Goal: Navigation & Orientation: Find specific page/section

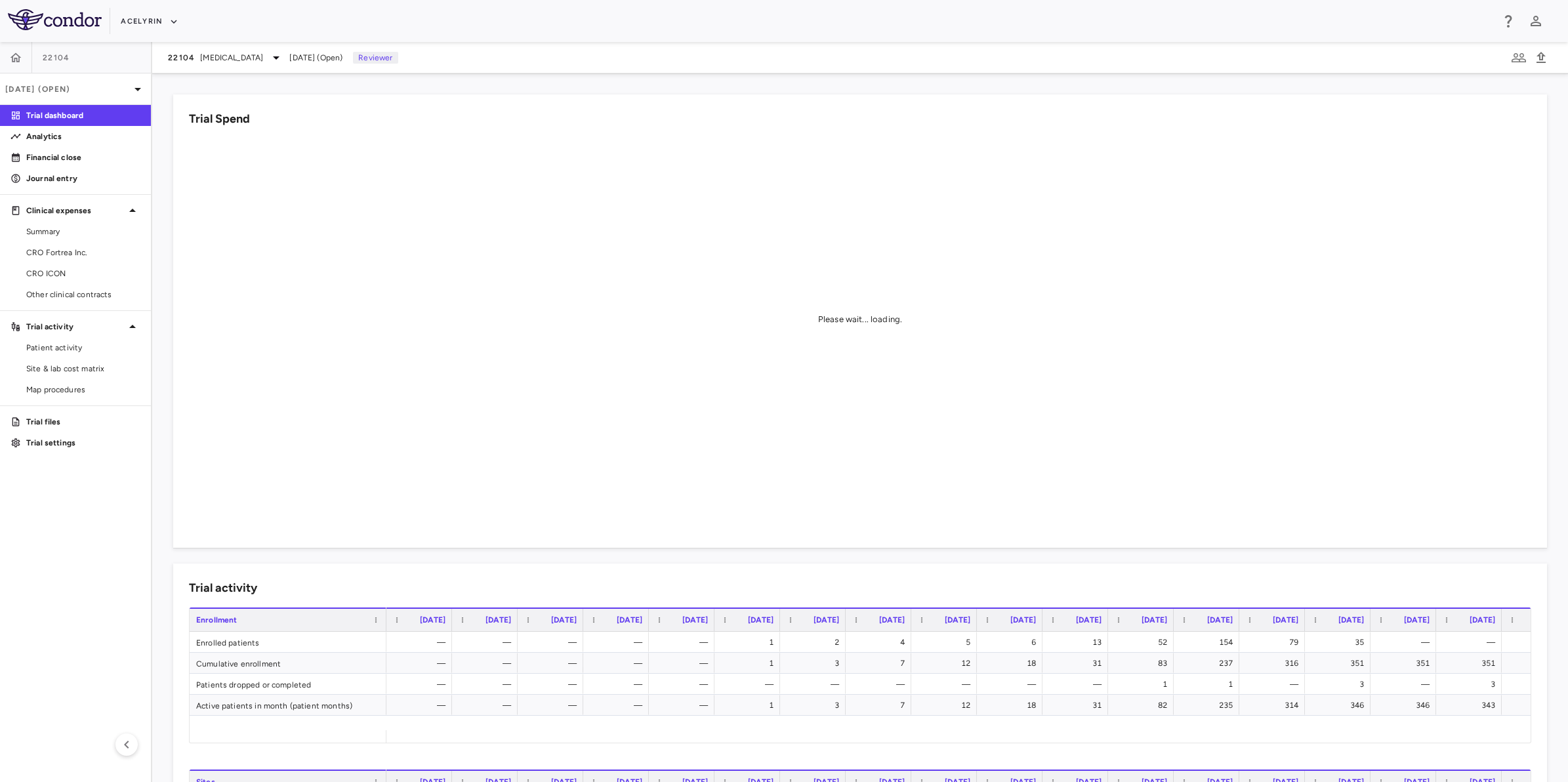
click at [90, 485] on aside "22104 [DATE] (Open) Trial dashboard Analytics Financial close Journal entry Cli…" at bounding box center [76, 412] width 152 height 740
click at [84, 481] on aside "22104 [DATE] (Open) Trial dashboard Analytics Financial close Journal entry Cli…" at bounding box center [76, 412] width 152 height 740
click at [63, 274] on span "CRO ICON" at bounding box center [83, 273] width 114 height 12
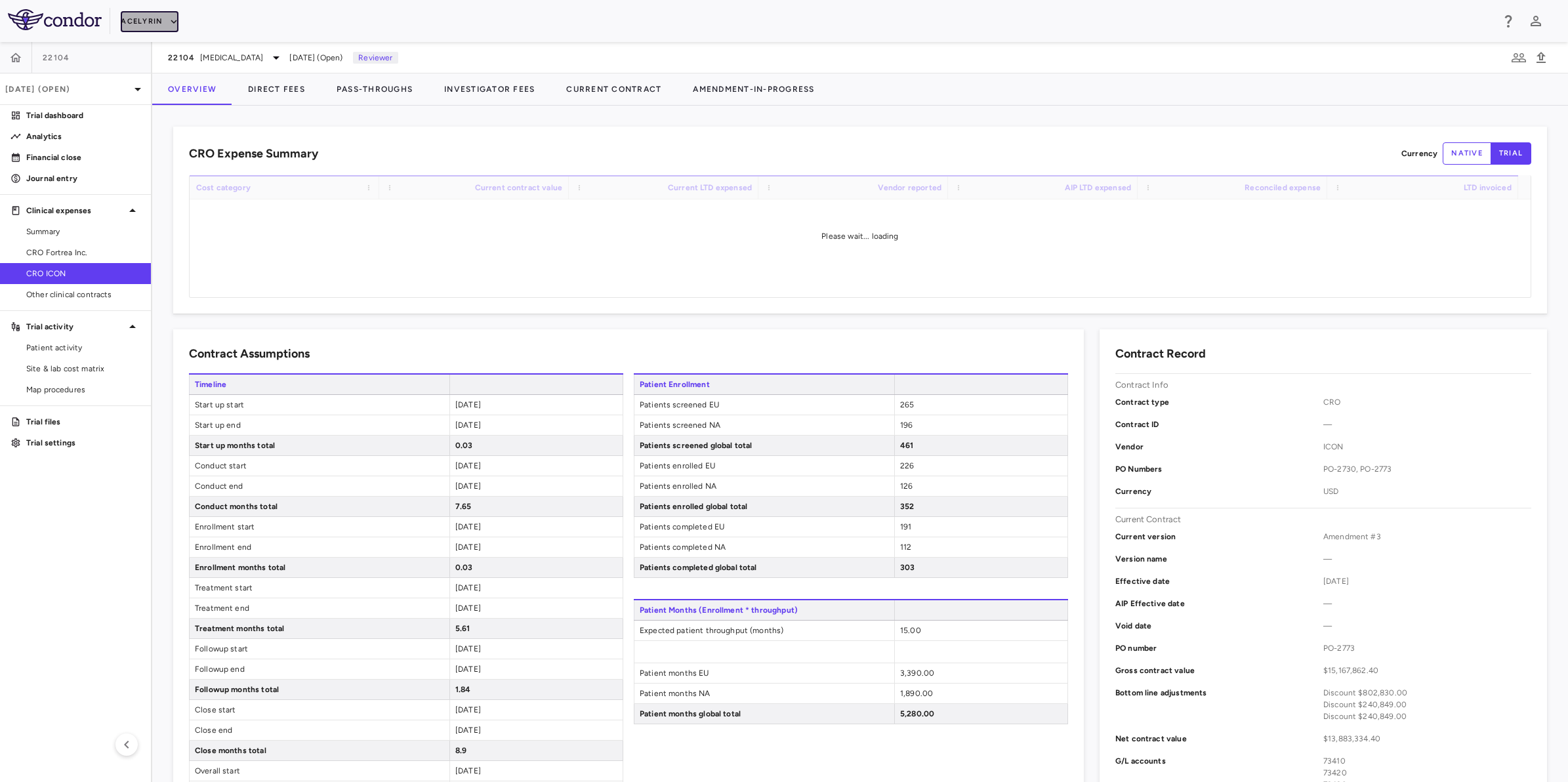
click at [138, 18] on button "Acelyrin" at bounding box center [149, 21] width 58 height 21
click at [13, 60] on div at bounding box center [784, 391] width 1568 height 782
click at [13, 60] on icon "button" at bounding box center [16, 57] width 11 height 9
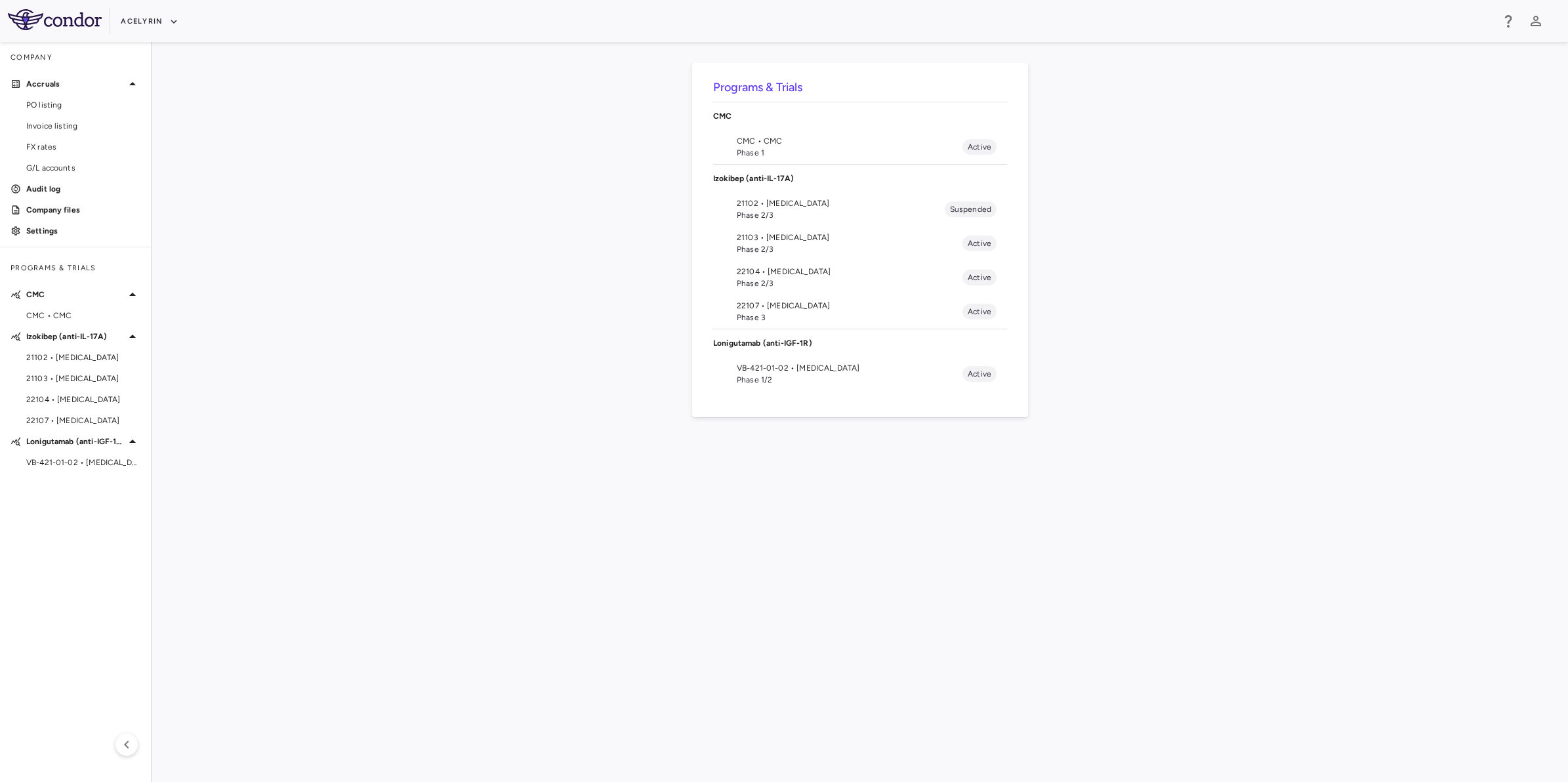
click at [618, 451] on div "Programs & Trials CMC CMC • CMC Phase 1 Active Izokibep (anti-IL-17A) 21102 • […" at bounding box center [860, 412] width 1373 height 698
drag, startPoint x: 861, startPoint y: 463, endPoint x: 874, endPoint y: 464, distance: 13.0
click at [867, 464] on div "Programs & Trials CMC CMC • CMC Phase 1 Active Izokibep (anti-IL-17A) 21102 • […" at bounding box center [860, 412] width 1373 height 698
drag, startPoint x: 1026, startPoint y: 470, endPoint x: 959, endPoint y: 474, distance: 67.1
click at [1026, 470] on div "Programs & Trials CMC CMC • CMC Phase 1 Active Izokibep (anti-IL-17A) 21102 • […" at bounding box center [860, 412] width 1373 height 698
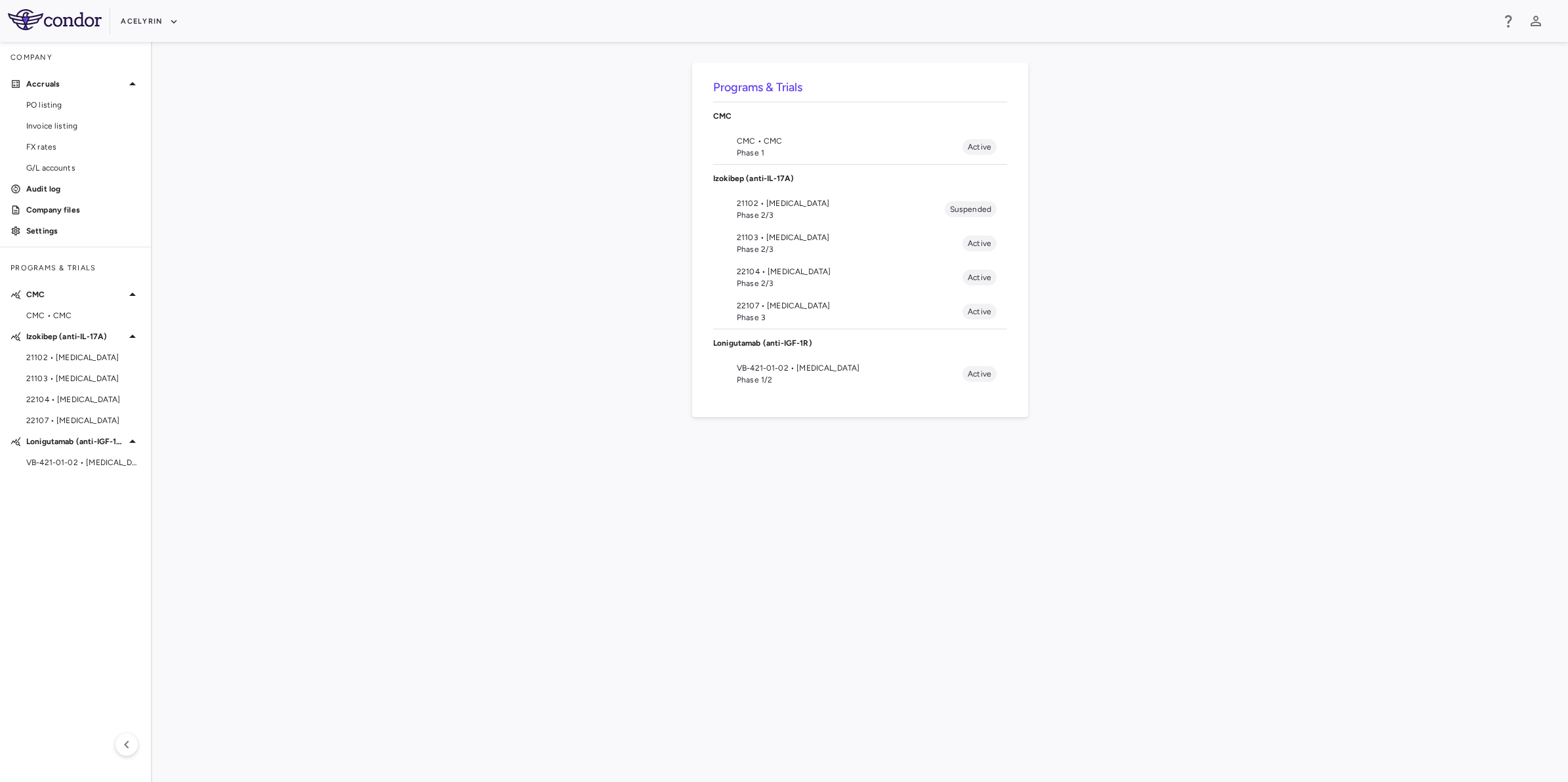
click at [708, 470] on div "Programs & Trials CMC CMC • CMC Phase 1 Active Izokibep (anti-IL-17A) 21102 • […" at bounding box center [860, 412] width 1373 height 698
drag, startPoint x: 951, startPoint y: 470, endPoint x: 1041, endPoint y: 470, distance: 90.0
click at [960, 470] on div "Programs & Trials CMC CMC • CMC Phase 1 Active Izokibep (anti-IL-17A) 21102 • […" at bounding box center [860, 412] width 1373 height 698
drag, startPoint x: 1041, startPoint y: 470, endPoint x: 841, endPoint y: 467, distance: 200.0
click at [1029, 471] on div "Programs & Trials CMC CMC • CMC Phase 1 Active Izokibep (anti-IL-17A) 21102 • […" at bounding box center [860, 412] width 1373 height 698
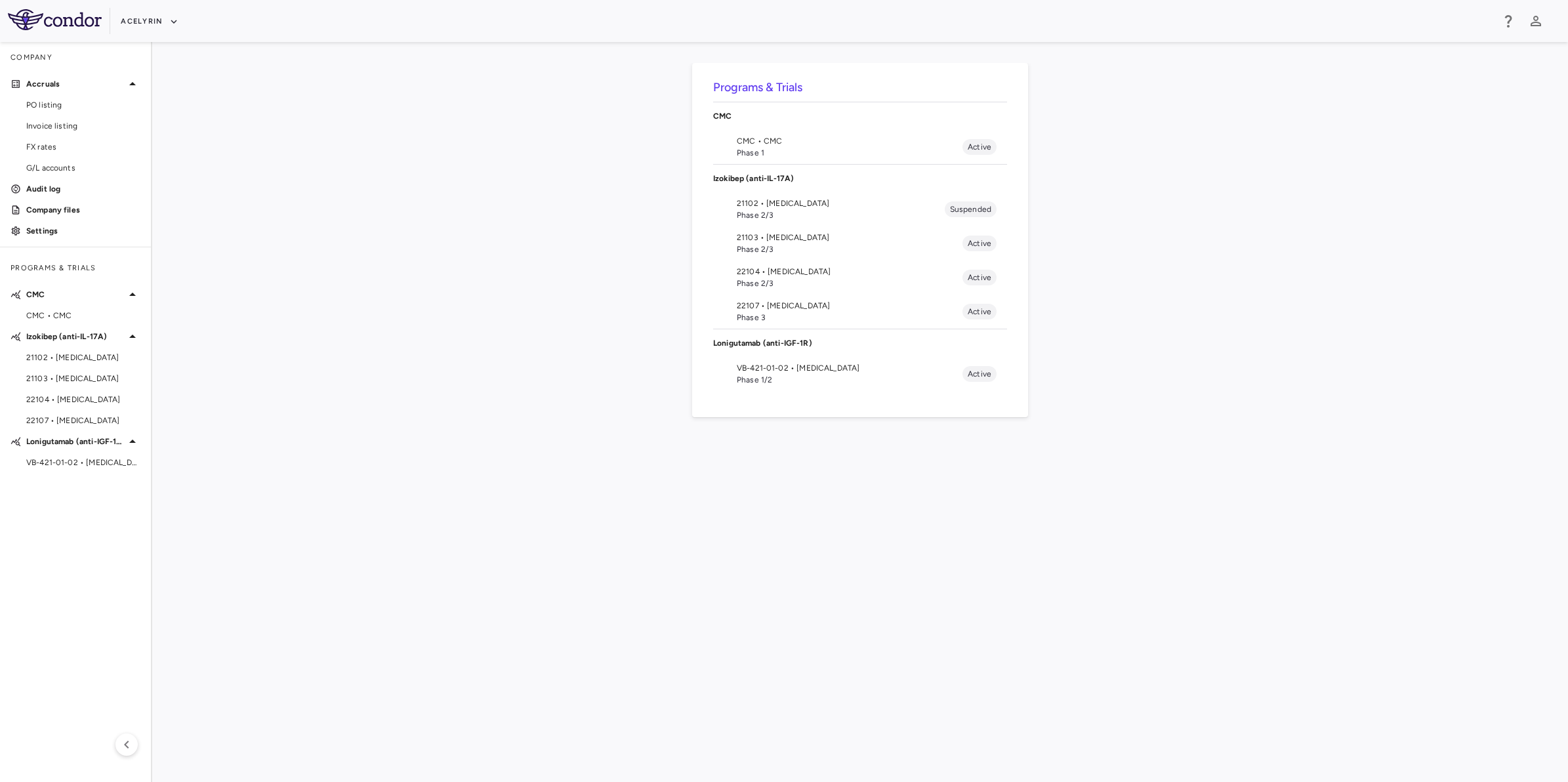
click at [841, 467] on div "Programs & Trials CMC CMC • CMC Phase 1 Active Izokibep (anti-IL-17A) 21102 • […" at bounding box center [860, 412] width 1373 height 698
click at [958, 467] on div "Programs & Trials CMC CMC • CMC Phase 1 Active Izokibep (anti-IL-17A) 21102 • […" at bounding box center [860, 412] width 1373 height 698
drag, startPoint x: 1018, startPoint y: 467, endPoint x: 906, endPoint y: 467, distance: 112.0
click at [1003, 467] on div "Programs & Trials CMC CMC • CMC Phase 1 Active Izokibep (anti-IL-17A) 21102 • […" at bounding box center [860, 412] width 1373 height 698
drag, startPoint x: 635, startPoint y: 460, endPoint x: 754, endPoint y: 460, distance: 119.0
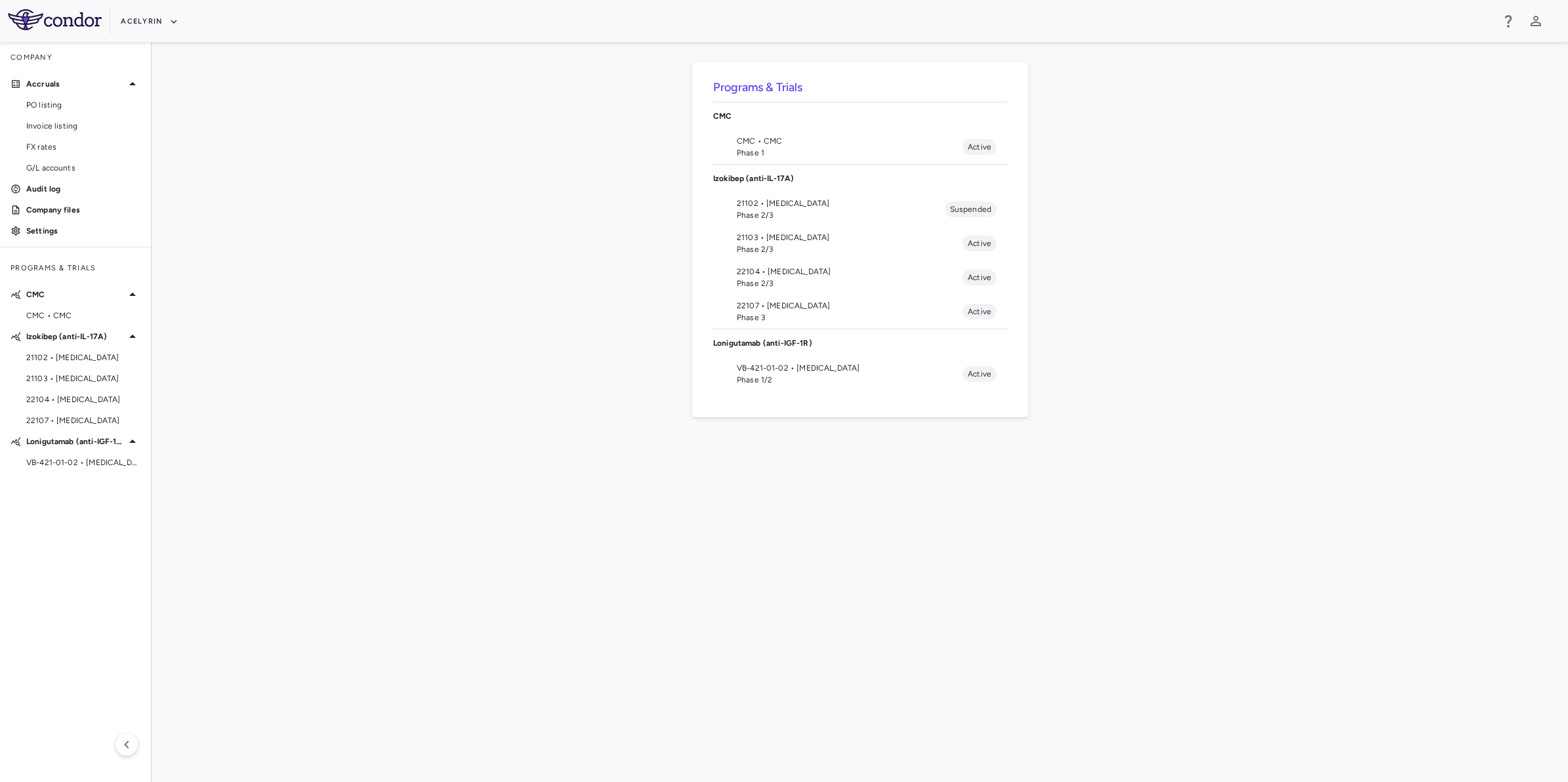
click at [644, 460] on div "Programs & Trials CMC CMC • CMC Phase 1 Active Izokibep (anti-IL-17A) 21102 • […" at bounding box center [860, 412] width 1373 height 698
drag, startPoint x: 887, startPoint y: 460, endPoint x: 1025, endPoint y: 460, distance: 138.0
click at [899, 460] on div "Programs & Trials CMC CMC • CMC Phase 1 Active Izokibep (anti-IL-17A) 21102 • […" at bounding box center [860, 412] width 1373 height 698
drag, startPoint x: 1025, startPoint y: 460, endPoint x: 800, endPoint y: 460, distance: 225.0
click at [1024, 461] on div "Programs & Trials CMC CMC • CMC Phase 1 Active Izokibep (anti-IL-17A) 21102 • […" at bounding box center [860, 412] width 1373 height 698
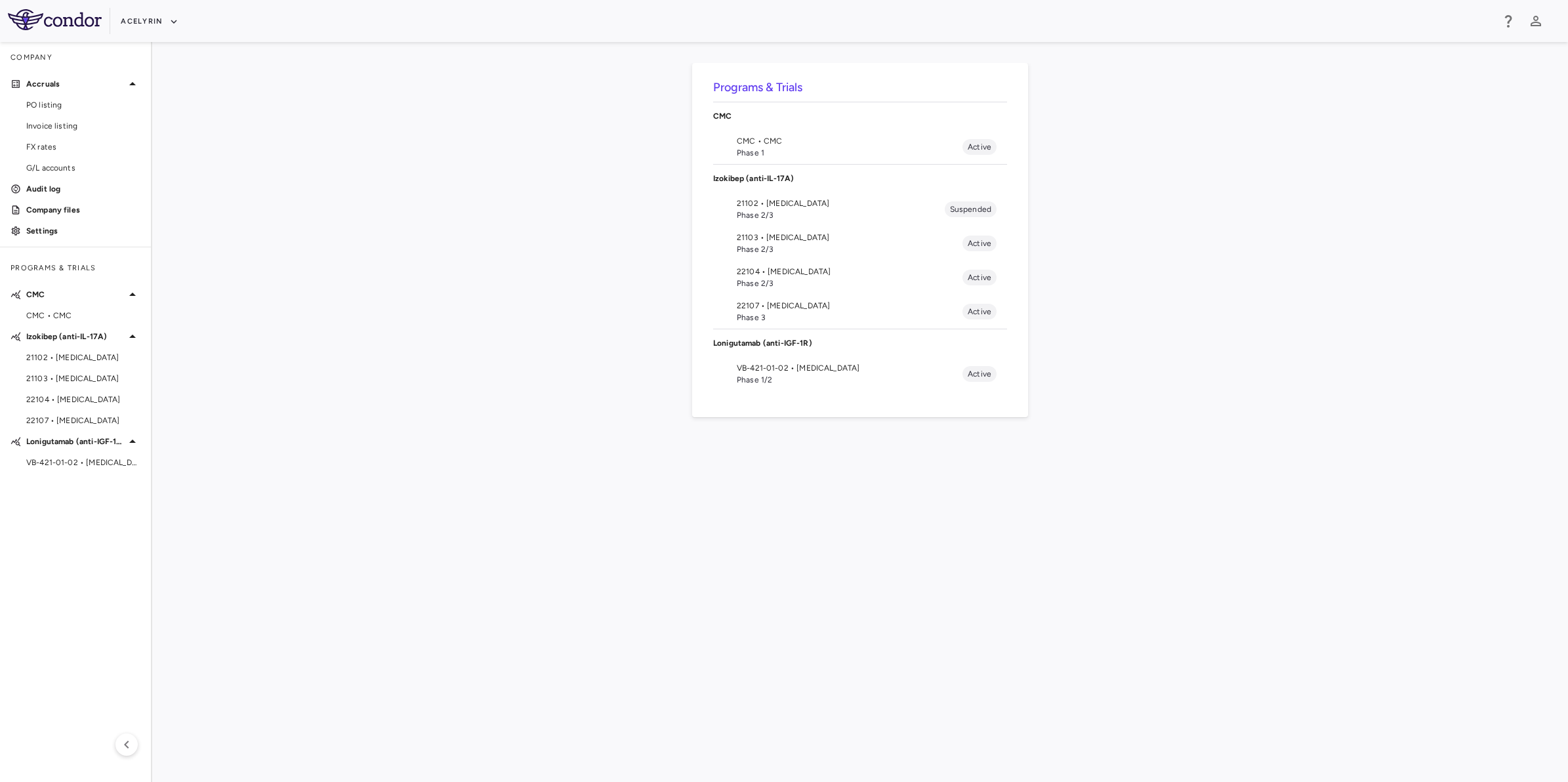
click at [800, 460] on div "Programs & Trials CMC CMC • CMC Phase 1 Active Izokibep (anti-IL-17A) 21102 • […" at bounding box center [860, 412] width 1373 height 698
drag, startPoint x: 971, startPoint y: 458, endPoint x: 1017, endPoint y: 464, distance: 46.4
click at [972, 458] on div "Programs & Trials CMC CMC • CMC Phase 1 Active Izokibep (anti-IL-17A) 21102 • […" at bounding box center [860, 412] width 1373 height 698
drag, startPoint x: 1017, startPoint y: 464, endPoint x: 697, endPoint y: 453, distance: 320.2
click at [955, 463] on div "Programs & Trials CMC CMC • CMC Phase 1 Active Izokibep (anti-IL-17A) 21102 • […" at bounding box center [860, 412] width 1373 height 698
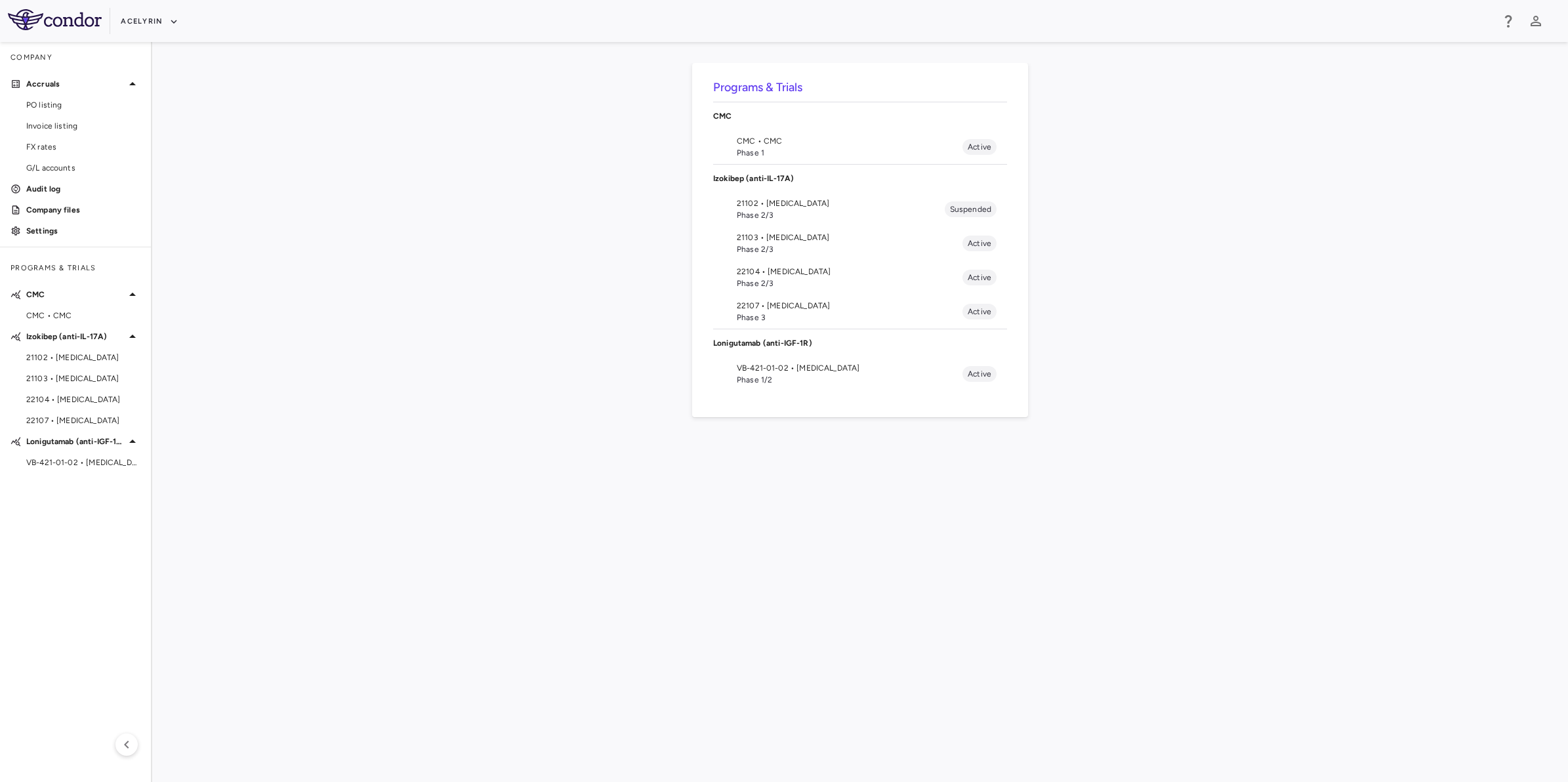
drag, startPoint x: 697, startPoint y: 453, endPoint x: 718, endPoint y: 455, distance: 21.1
click at [699, 453] on div "Programs & Trials CMC CMC • CMC Phase 1 Active Izokibep (anti-IL-17A) 21102 • […" at bounding box center [860, 412] width 1373 height 698
click at [945, 458] on div "Programs & Trials CMC CMC • CMC Phase 1 Active Izokibep (anti-IL-17A) 21102 • […" at bounding box center [860, 412] width 1373 height 698
drag, startPoint x: 1070, startPoint y: 460, endPoint x: 877, endPoint y: 457, distance: 193.0
click at [1063, 460] on div "Programs & Trials CMC CMC • CMC Phase 1 Active Izokibep (anti-IL-17A) 21102 • […" at bounding box center [860, 412] width 1373 height 698
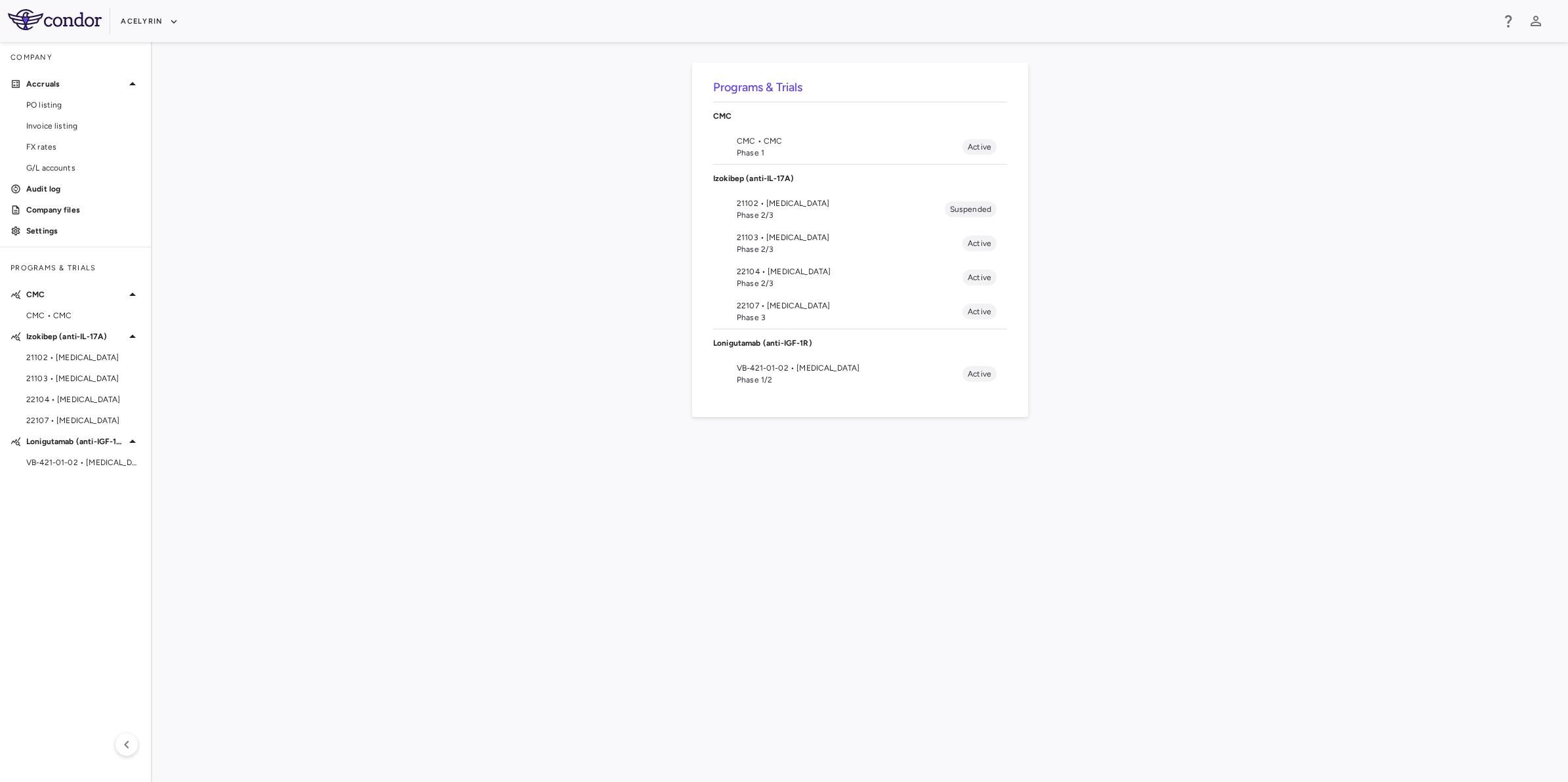
click at [870, 456] on div "Programs & Trials CMC CMC • CMC Phase 1 Active Izokibep (anti-IL-17A) 21102 • […" at bounding box center [860, 412] width 1373 height 698
drag, startPoint x: 1017, startPoint y: 458, endPoint x: 746, endPoint y: 453, distance: 271.0
click at [998, 458] on div "Programs & Trials CMC CMC • CMC Phase 1 Active Izokibep (anti-IL-17A) 21102 • […" at bounding box center [860, 412] width 1373 height 698
drag, startPoint x: 746, startPoint y: 453, endPoint x: 933, endPoint y: 454, distance: 187.0
click at [746, 453] on div "Programs & Trials CMC CMC • CMC Phase 1 Active Izokibep (anti-IL-17A) 21102 • […" at bounding box center [860, 412] width 1373 height 698
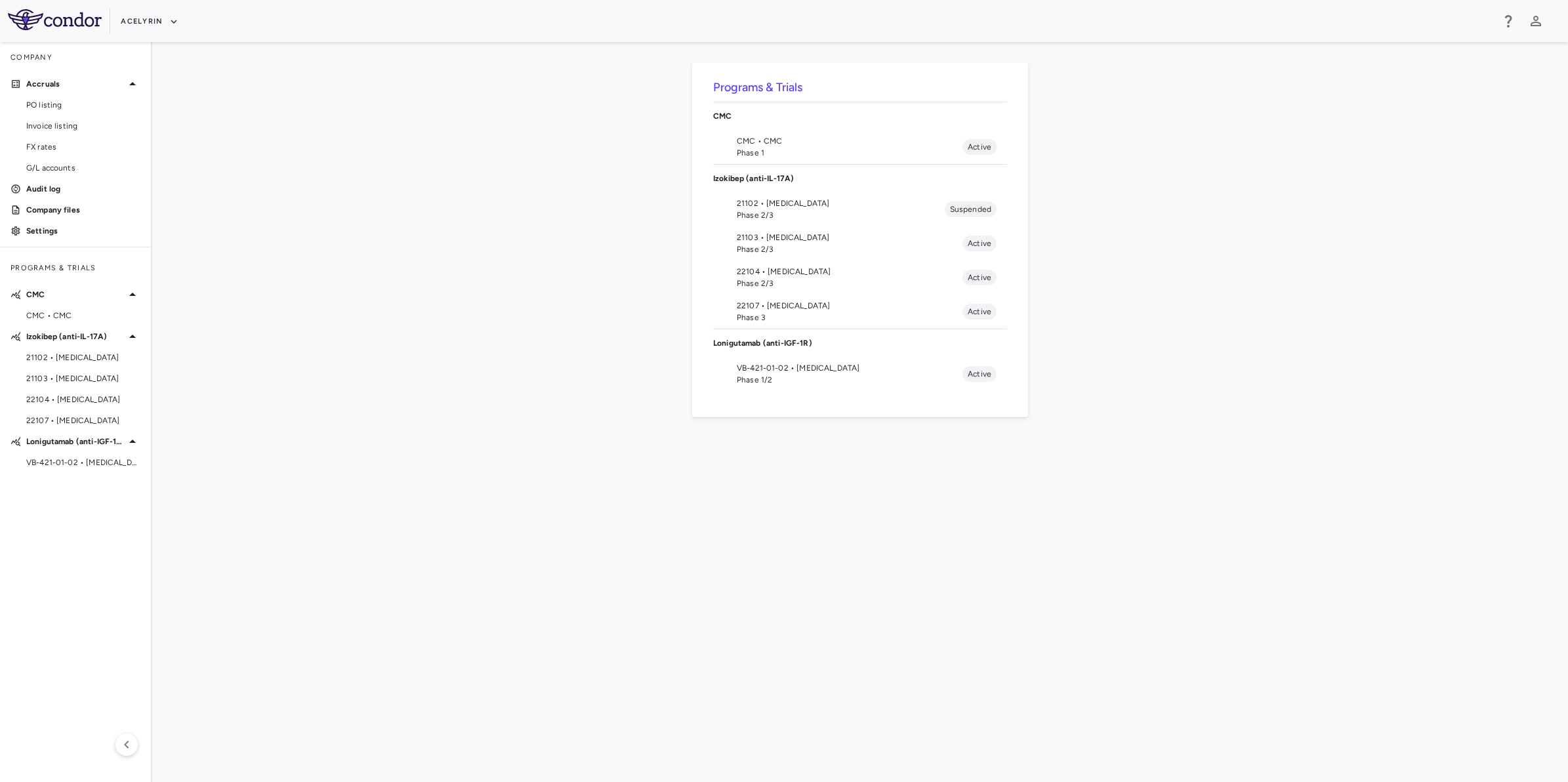
drag, startPoint x: 933, startPoint y: 454, endPoint x: 1030, endPoint y: 456, distance: 97.0
click at [937, 454] on div "Programs & Trials CMC CMC • CMC Phase 1 Active Izokibep (anti-IL-17A) 21102 • […" at bounding box center [860, 412] width 1373 height 698
drag, startPoint x: 1030, startPoint y: 456, endPoint x: 946, endPoint y: 452, distance: 84.1
click at [1011, 456] on div "Programs & Trials CMC CMC • CMC Phase 1 Active Izokibep (anti-IL-17A) 21102 • […" at bounding box center [860, 412] width 1373 height 698
click at [720, 448] on div "Programs & Trials CMC CMC • CMC Phase 1 Active Izokibep (anti-IL-17A) 21102 • […" at bounding box center [860, 412] width 1373 height 698
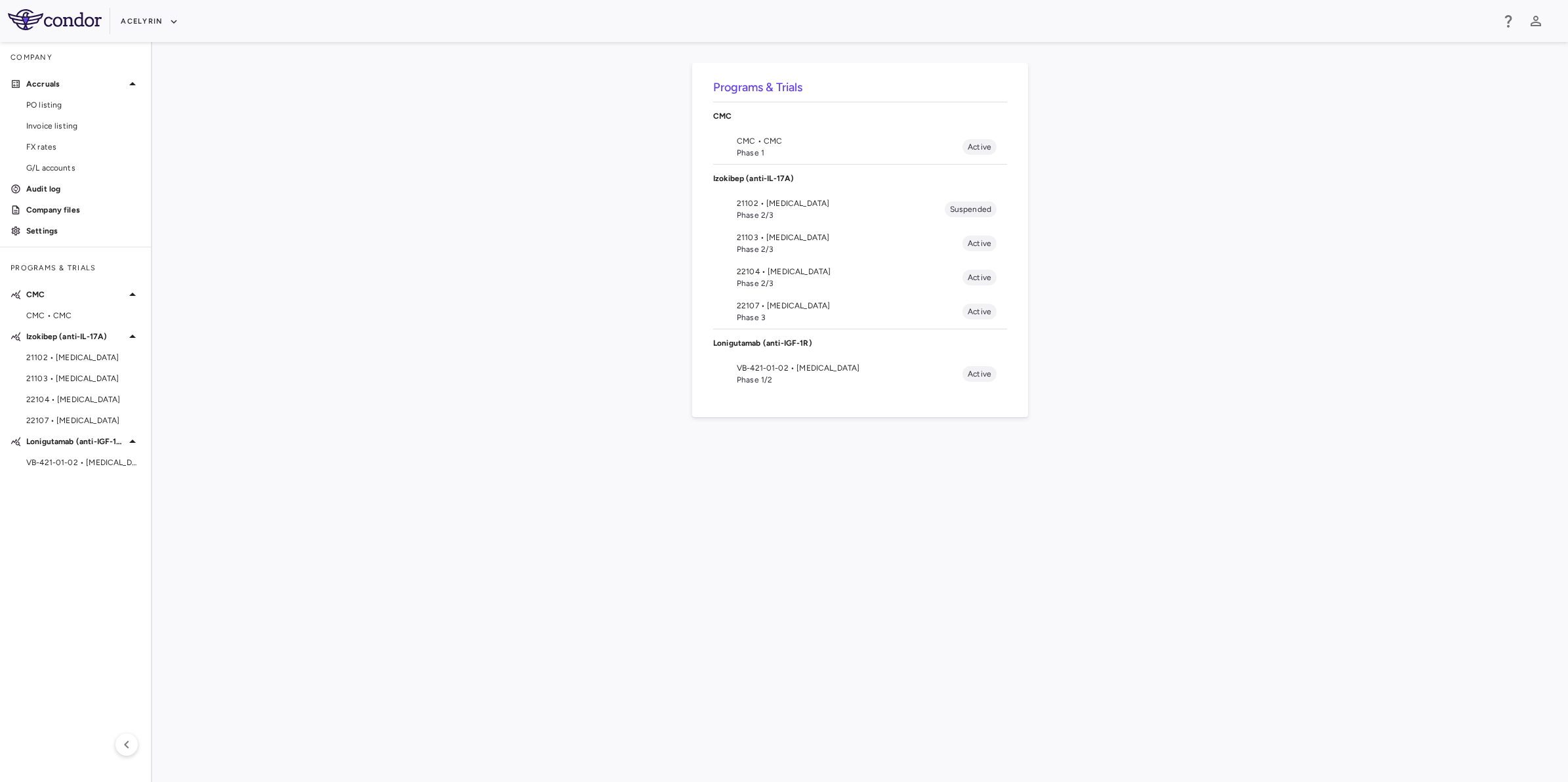
drag, startPoint x: 925, startPoint y: 448, endPoint x: 987, endPoint y: 448, distance: 62.0
click at [929, 448] on div "Programs & Trials CMC CMC • CMC Phase 1 Active Izokibep (anti-IL-17A) 21102 • […" at bounding box center [860, 412] width 1373 height 698
drag, startPoint x: 987, startPoint y: 448, endPoint x: 783, endPoint y: 451, distance: 204.0
click at [987, 449] on div "Programs & Trials CMC CMC • CMC Phase 1 Active Izokibep (anti-IL-17A) 21102 • […" at bounding box center [860, 412] width 1373 height 698
drag, startPoint x: 783, startPoint y: 451, endPoint x: 956, endPoint y: 451, distance: 173.0
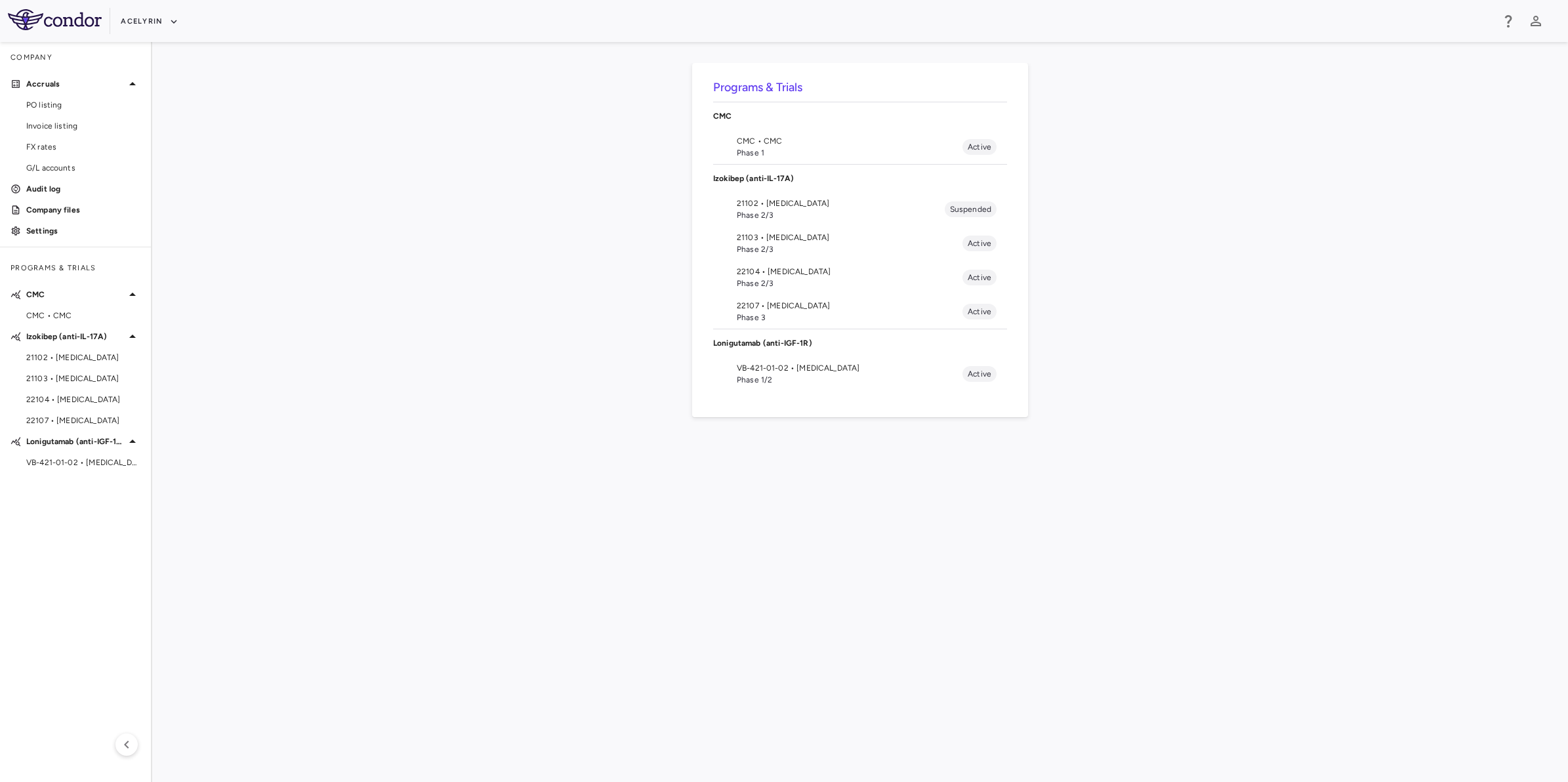
click at [784, 451] on div "Programs & Trials CMC CMC • CMC Phase 1 Active Izokibep (anti-IL-17A) 21102 • […" at bounding box center [860, 412] width 1373 height 698
drag, startPoint x: 956, startPoint y: 451, endPoint x: 1052, endPoint y: 451, distance: 96.0
click at [976, 451] on div "Programs & Trials CMC CMC • CMC Phase 1 Active Izokibep (anti-IL-17A) 21102 • […" at bounding box center [860, 412] width 1373 height 698
drag, startPoint x: 1052, startPoint y: 451, endPoint x: 815, endPoint y: 449, distance: 237.0
click at [1008, 451] on div "Programs & Trials CMC CMC • CMC Phase 1 Active Izokibep (anti-IL-17A) 21102 • […" at bounding box center [860, 412] width 1373 height 698
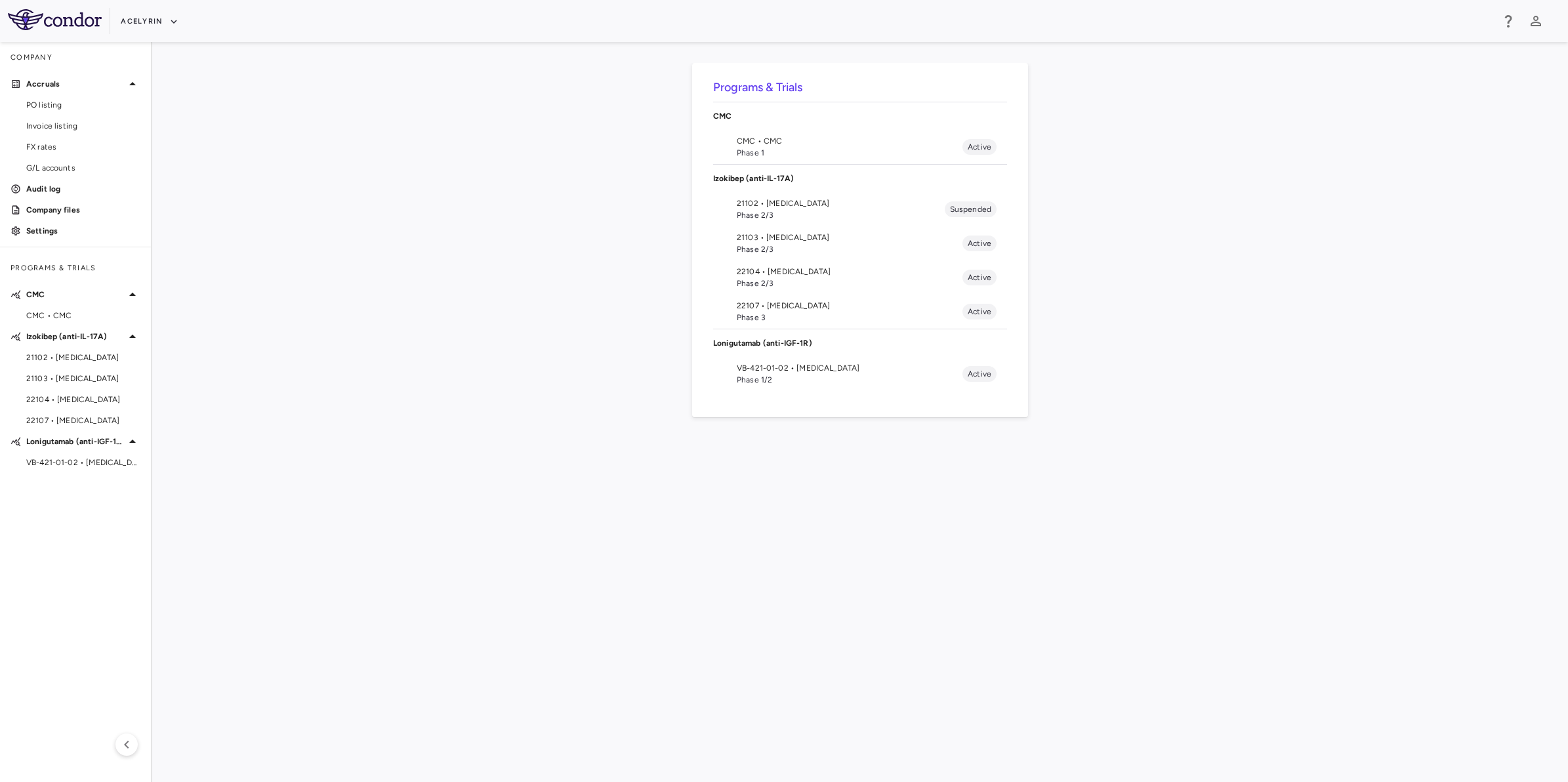
drag, startPoint x: 815, startPoint y: 449, endPoint x: 858, endPoint y: 449, distance: 43.0
click at [818, 449] on div "Programs & Trials CMC CMC • CMC Phase 1 Active Izokibep (anti-IL-17A) 21102 • […" at bounding box center [860, 412] width 1373 height 698
click at [995, 450] on div "Programs & Trials CMC CMC • CMC Phase 1 Active Izokibep (anti-IL-17A) 21102 • […" at bounding box center [860, 412] width 1373 height 698
drag, startPoint x: 1020, startPoint y: 452, endPoint x: 800, endPoint y: 451, distance: 220.0
click at [987, 452] on div "Programs & Trials CMC CMC • CMC Phase 1 Active Izokibep (anti-IL-17A) 21102 • […" at bounding box center [860, 412] width 1373 height 698
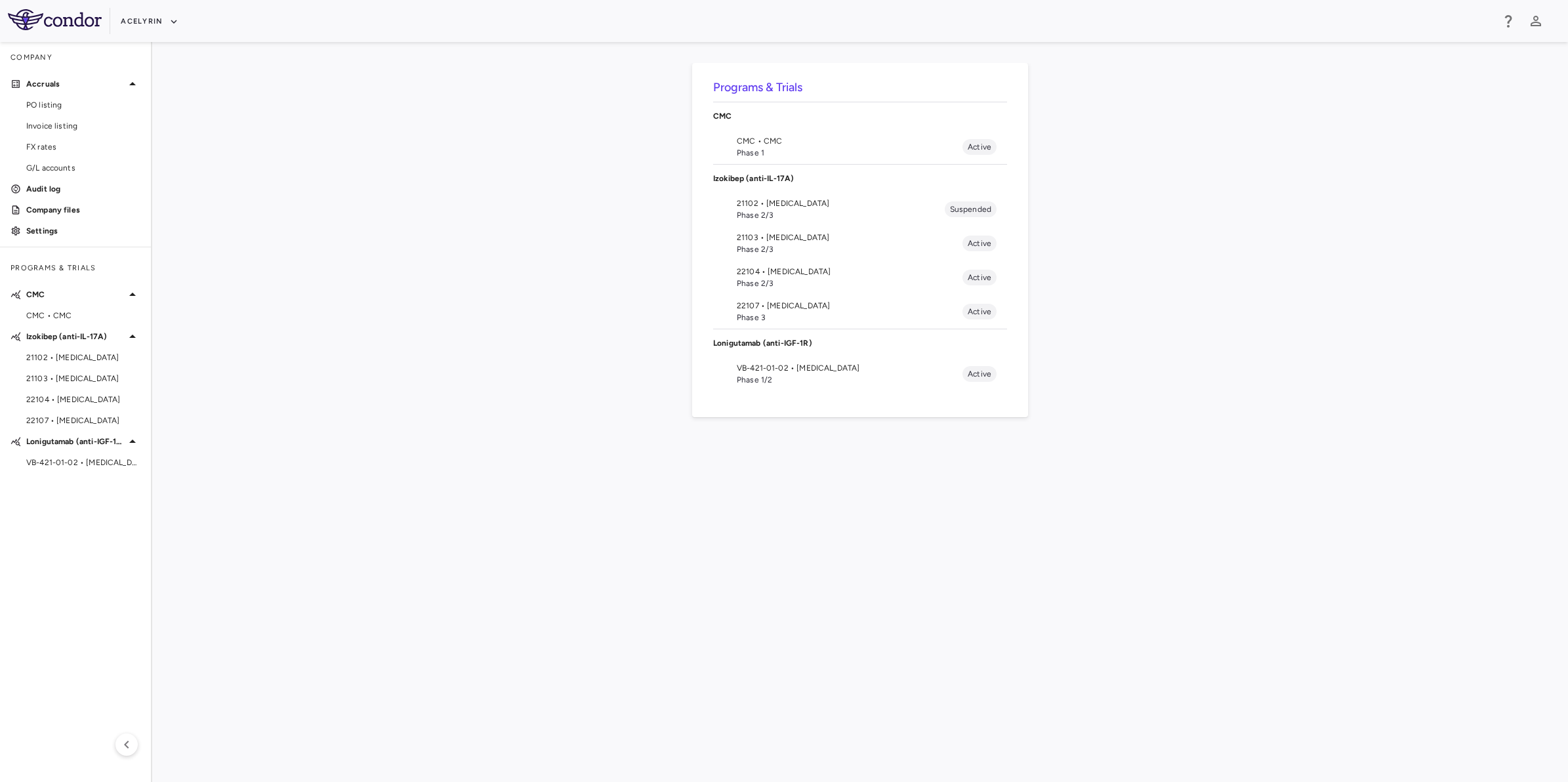
click at [800, 451] on div "Programs & Trials CMC CMC • CMC Phase 1 Active Izokibep (anti-IL-17A) 21102 • […" at bounding box center [860, 412] width 1373 height 698
click at [490, 448] on div "Programs & Trials CMC CMC • CMC Phase 1 Active Izokibep (anti-IL-17A) 21102 • […" at bounding box center [860, 412] width 1373 height 698
click at [166, 17] on button "Acelyrin" at bounding box center [149, 21] width 58 height 21
click at [168, 64] on li "Acelyrin - CMC" at bounding box center [176, 66] width 110 height 20
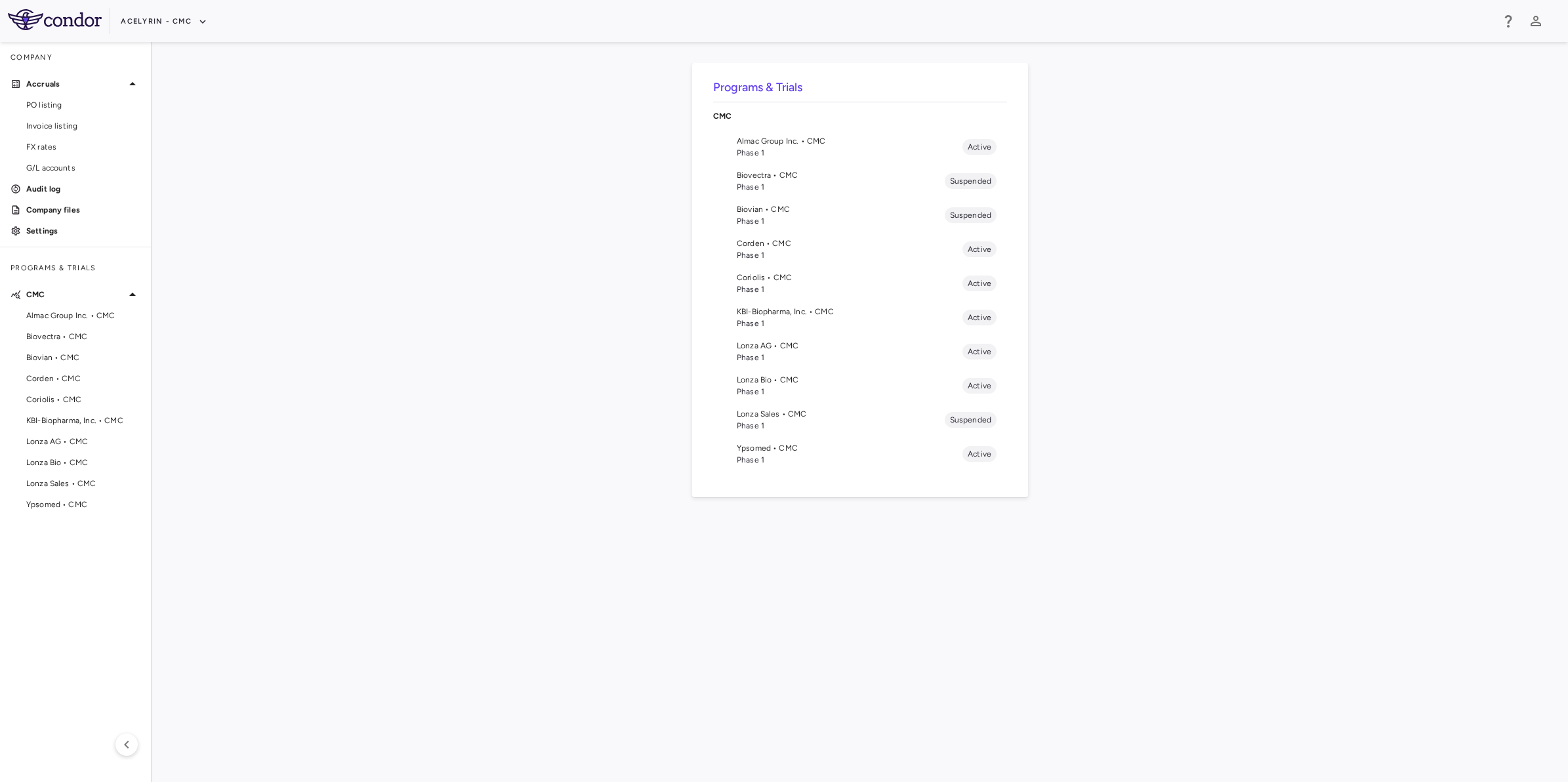
click at [779, 256] on span "Phase 1" at bounding box center [849, 255] width 225 height 12
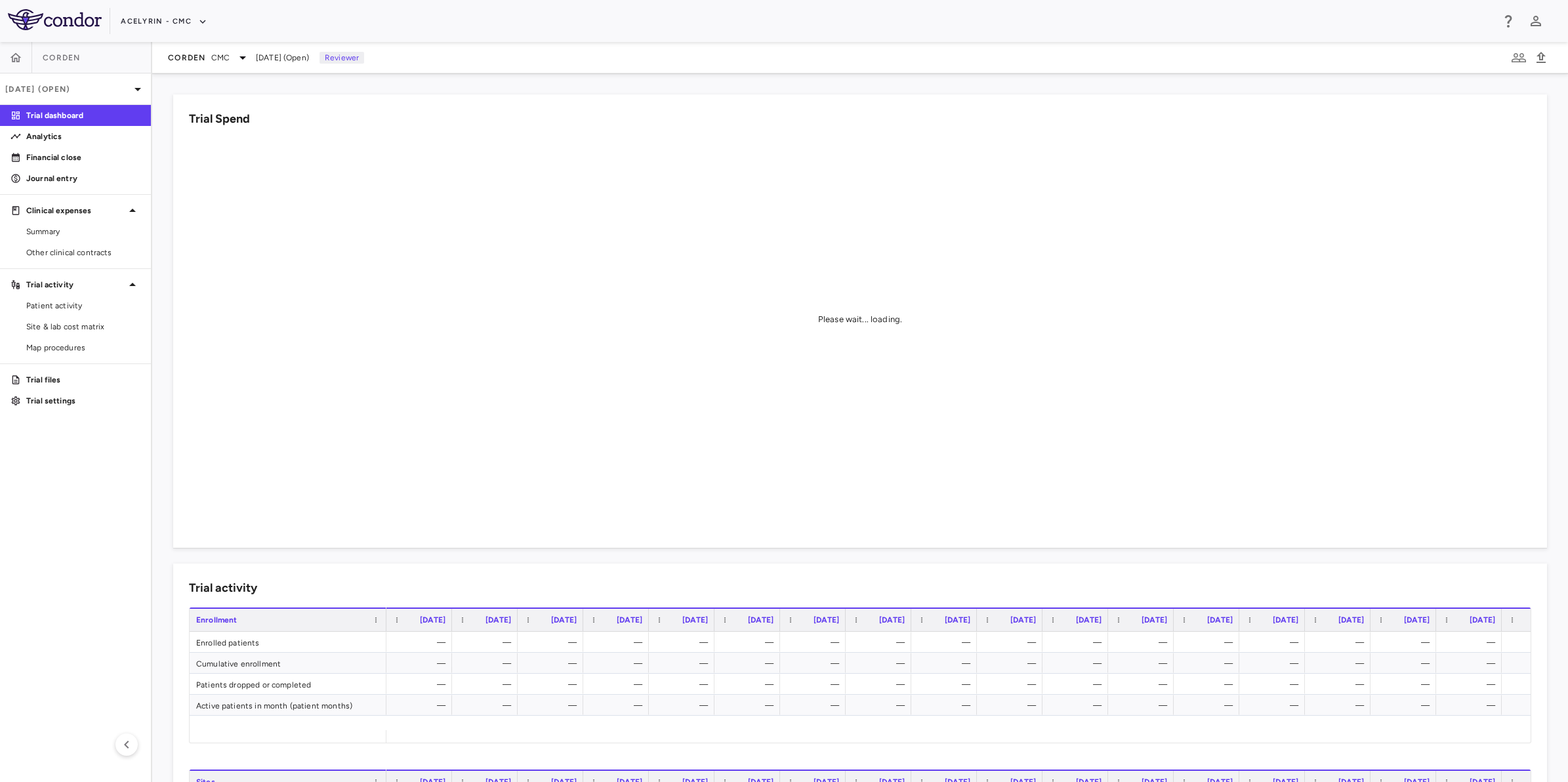
click at [66, 502] on aside "Corden [DATE] (Open) Trial dashboard Analytics Financial close Journal entry Cl…" at bounding box center [76, 412] width 152 height 740
click at [79, 255] on span "Other clinical contracts" at bounding box center [83, 252] width 114 height 12
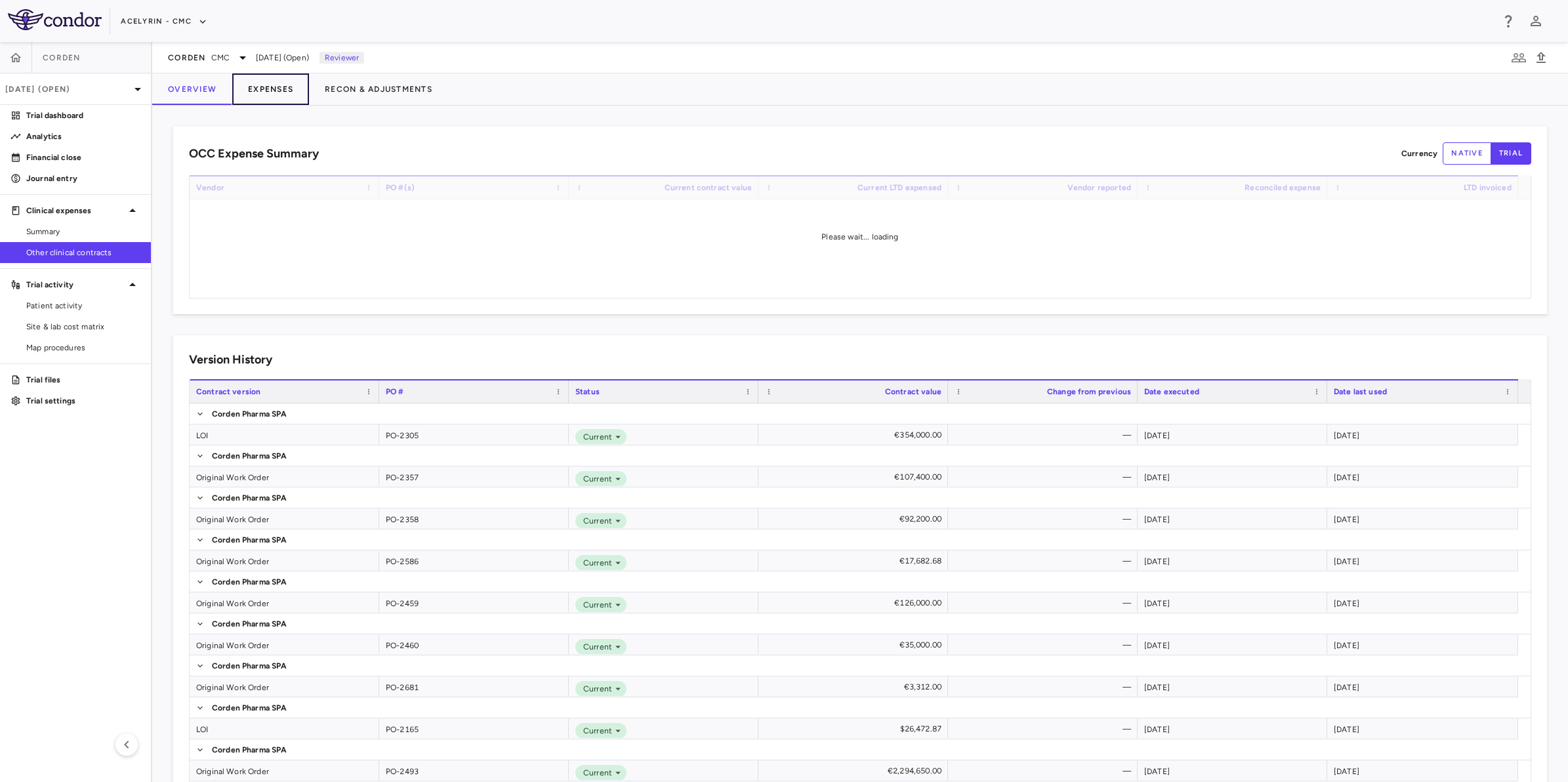
click at [266, 95] on button "Expenses" at bounding box center [270, 89] width 77 height 32
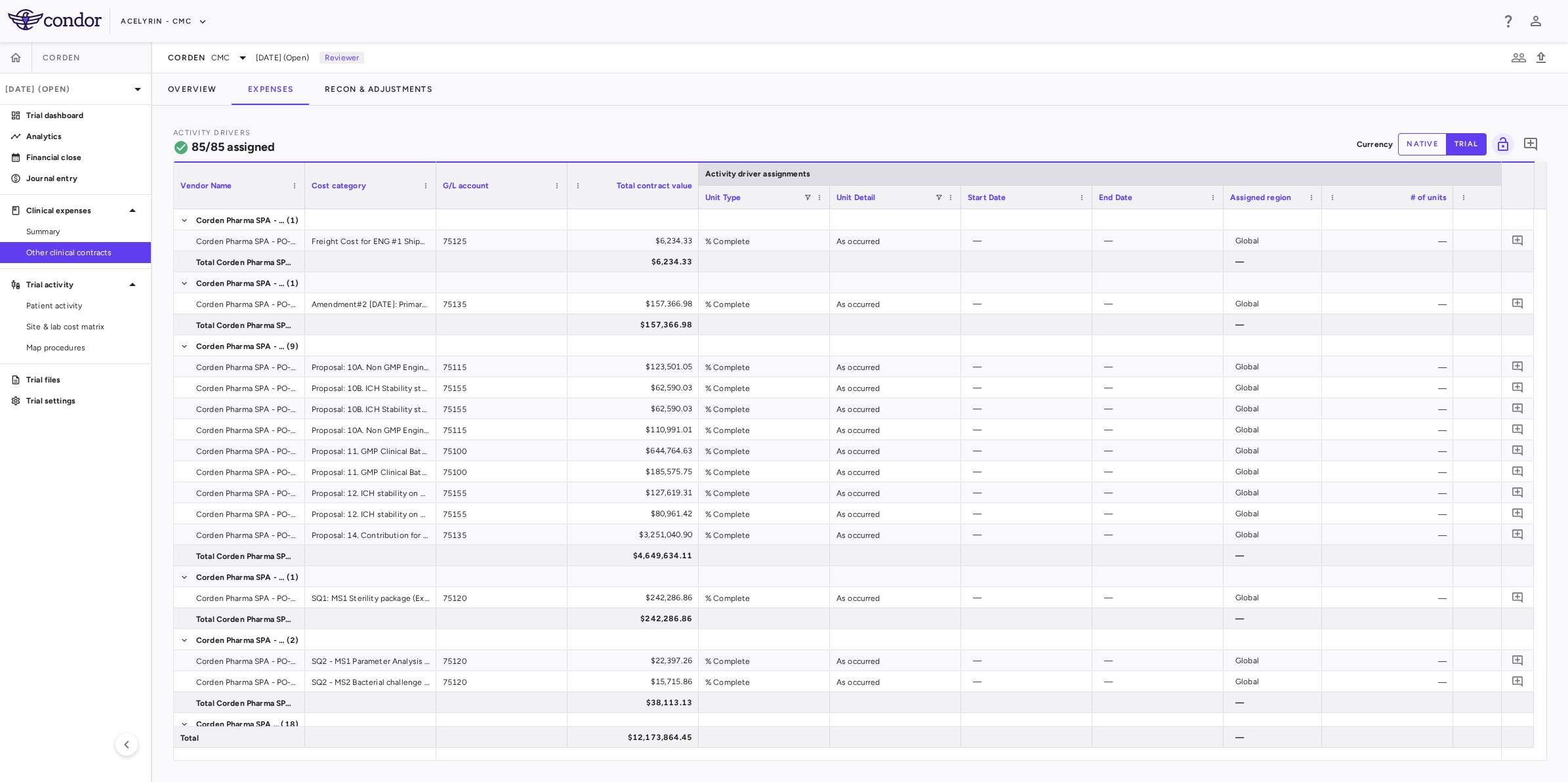
click at [1414, 143] on button "native" at bounding box center [1422, 144] width 48 height 22
type button "native"
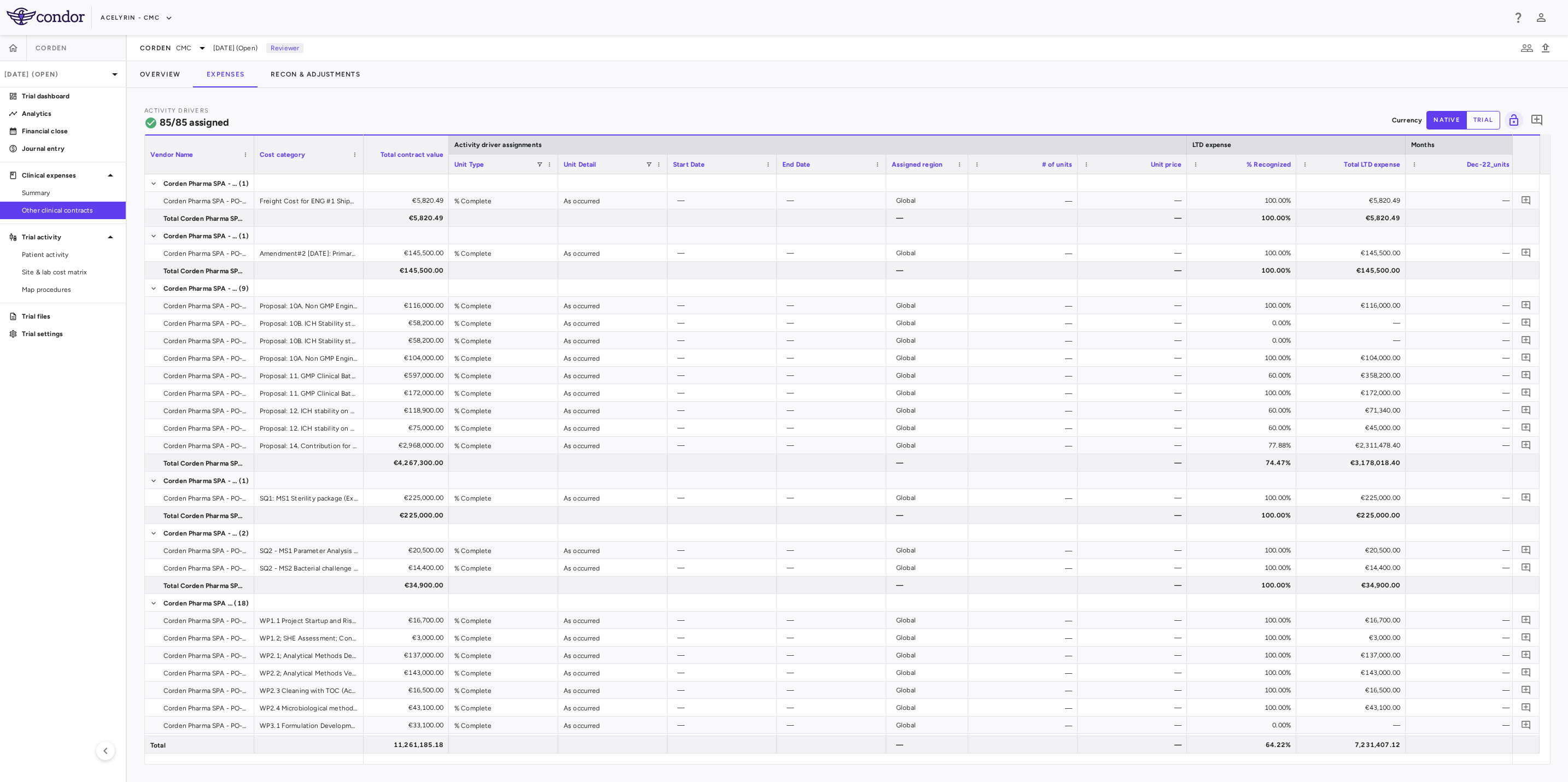
scroll to position [0, 127]
click at [44, 420] on aside "Corden [DATE] (Open) Trial dashboard Analytics Financial close Journal entry Cl…" at bounding box center [63, 408] width 127 height 747
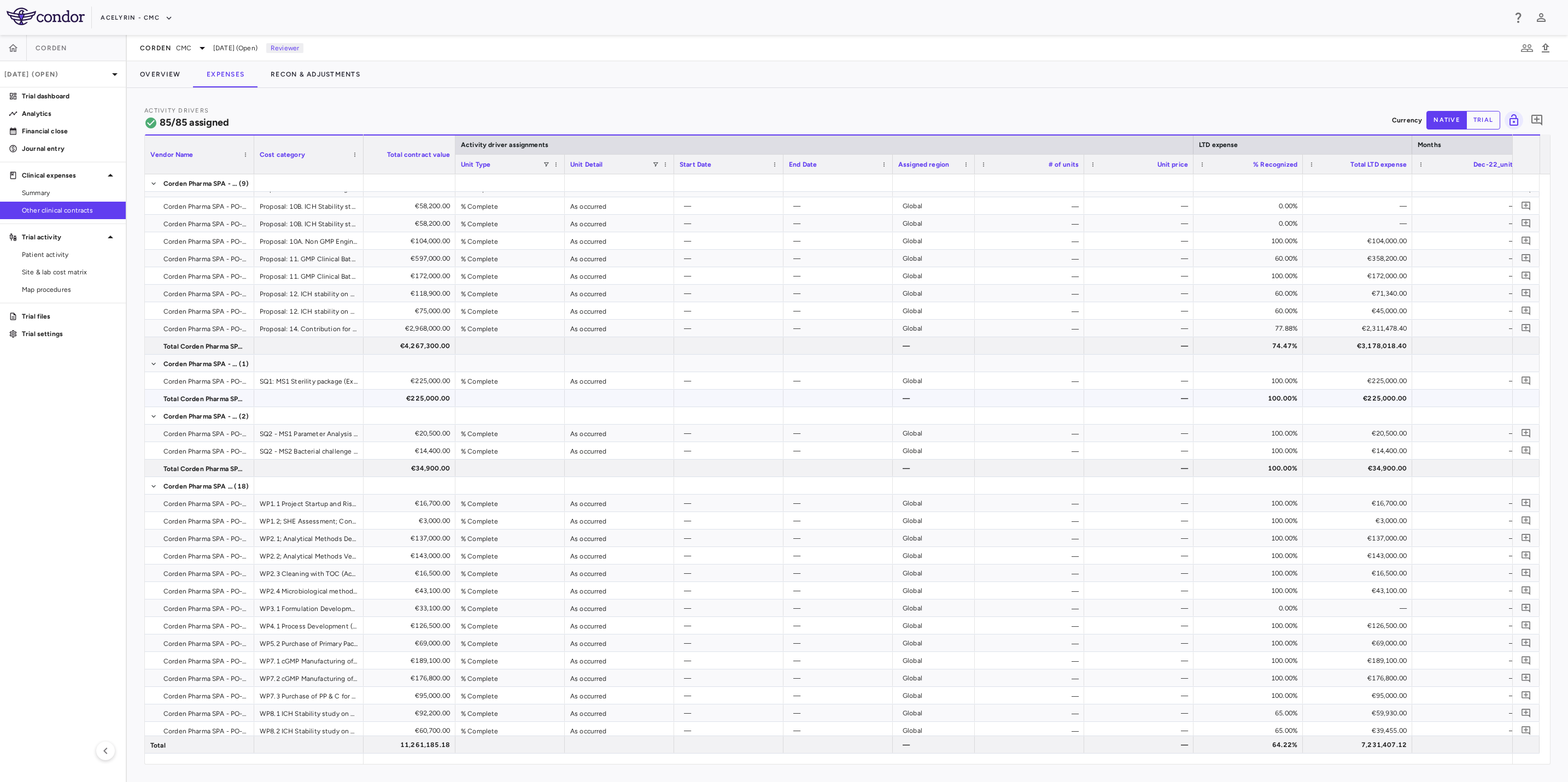
scroll to position [246, 0]
